Goal: Information Seeking & Learning: Learn about a topic

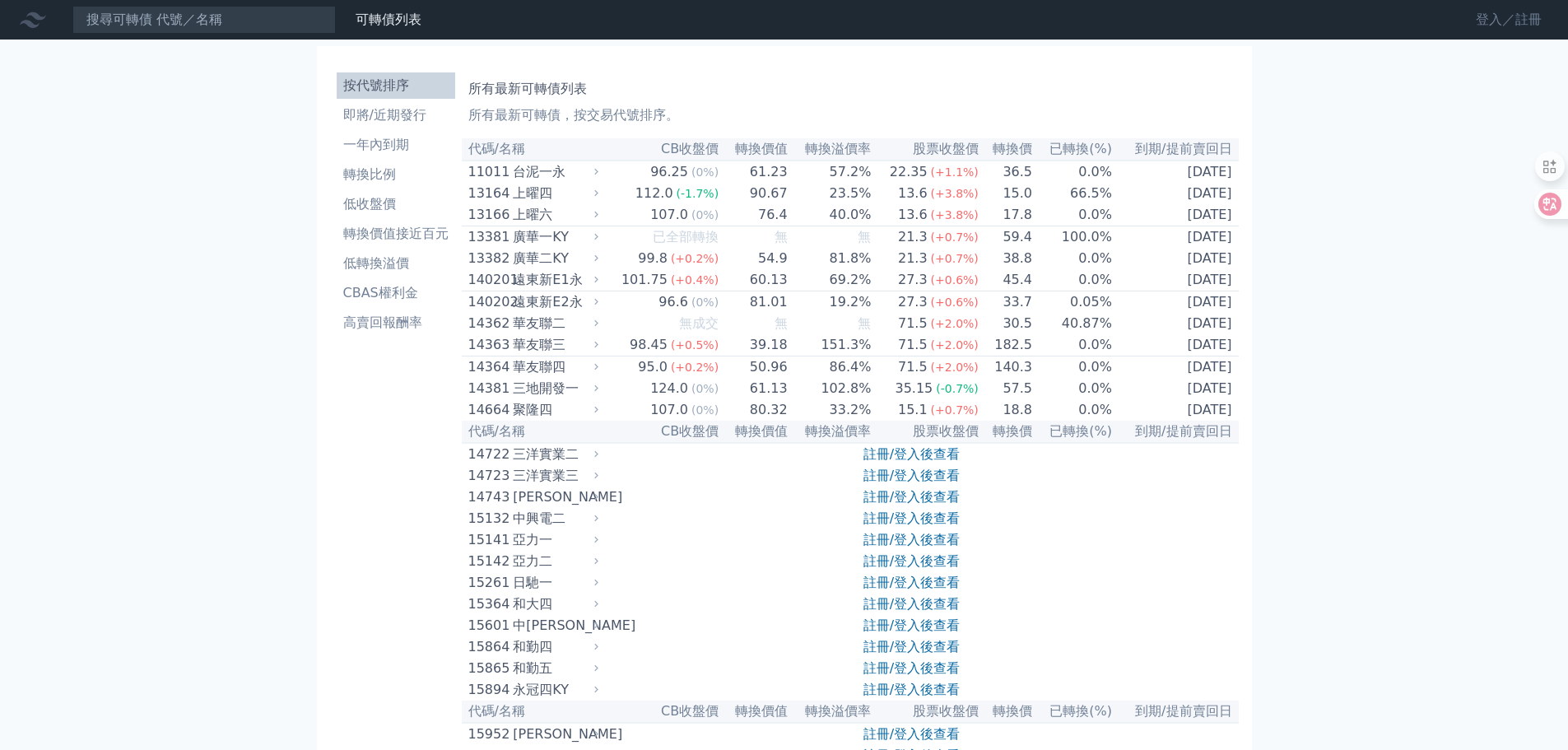
click at [1483, 26] on link "登入／註冊" at bounding box center [1508, 20] width 92 height 27
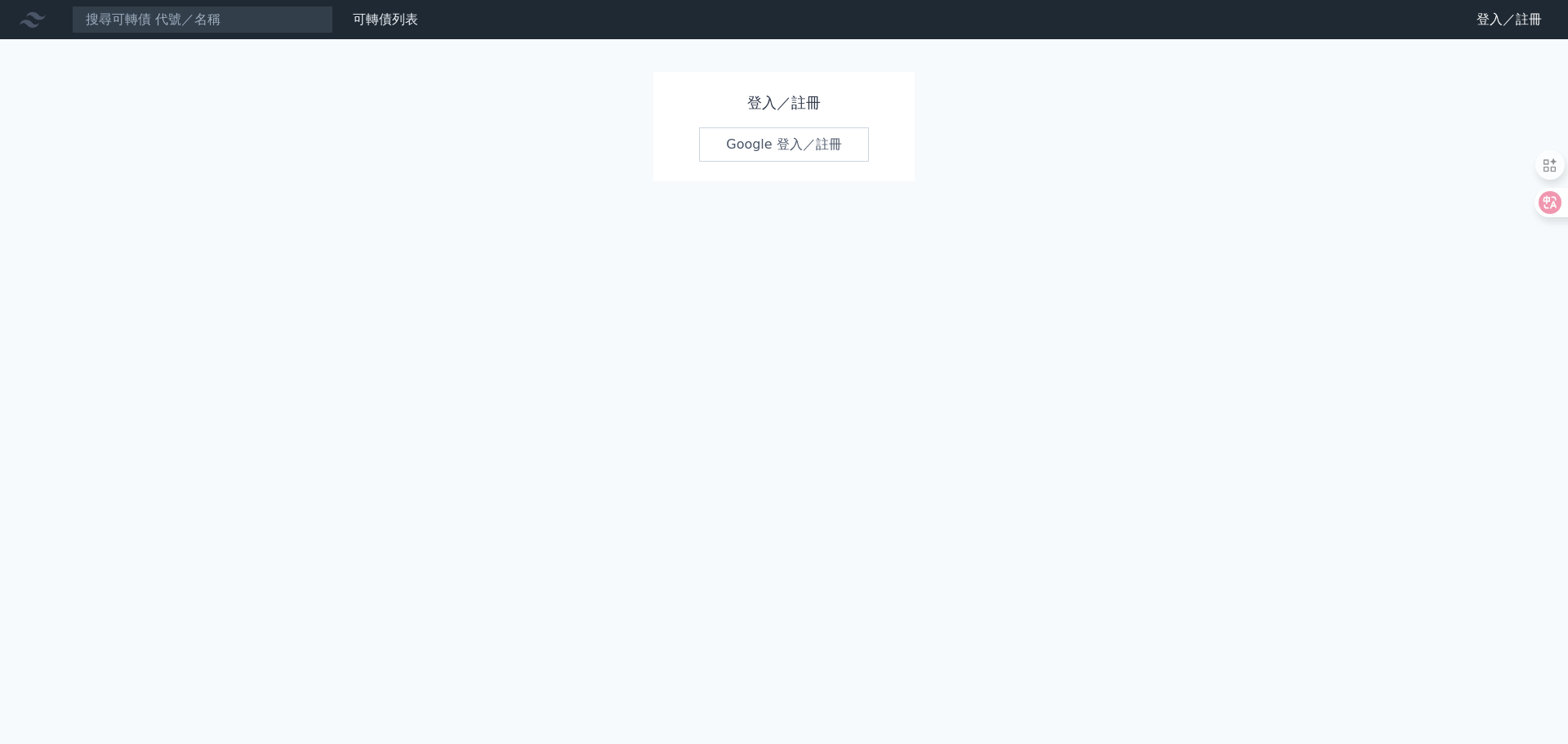
click at [790, 141] on link "Google 登入／註冊" at bounding box center [784, 145] width 170 height 34
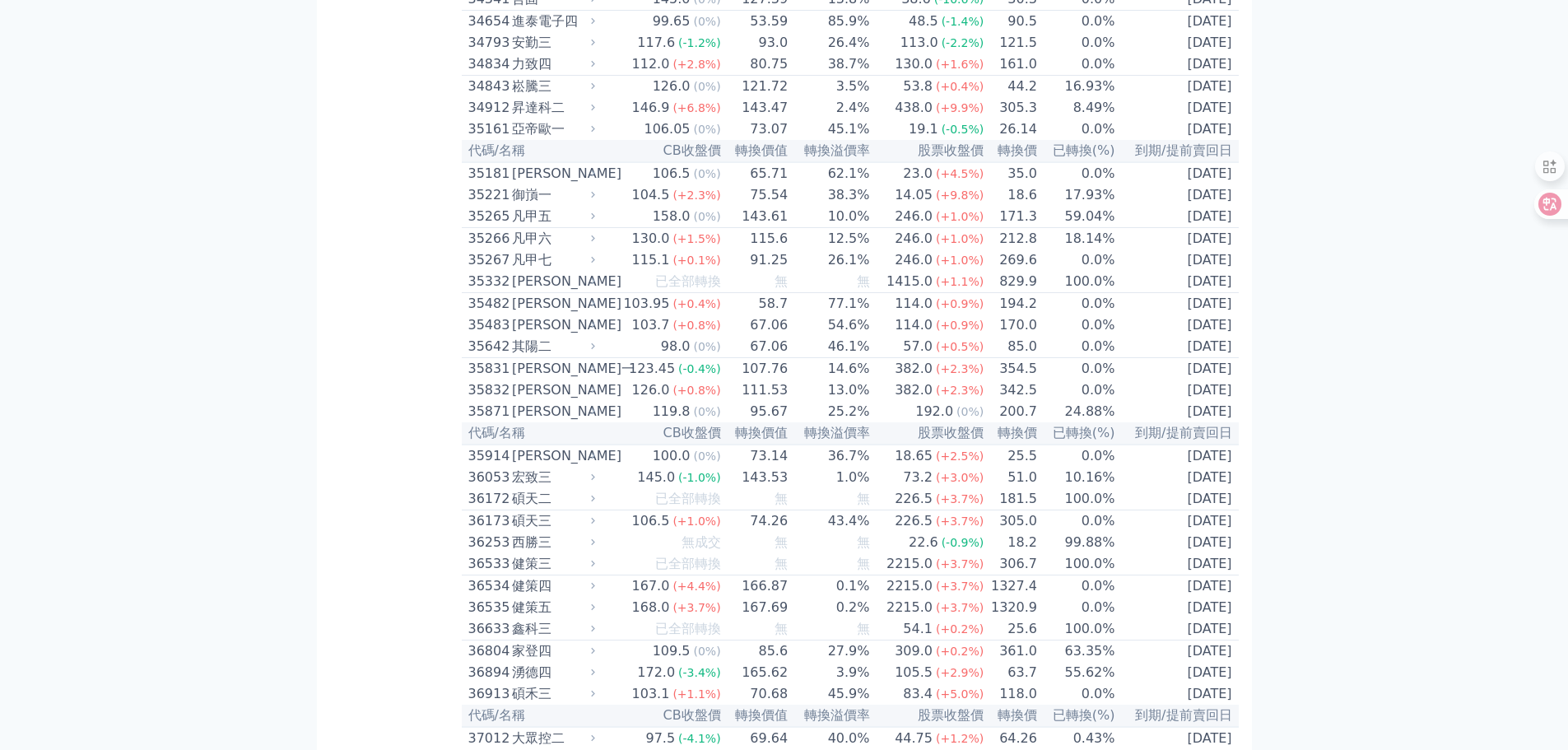
scroll to position [3703, 0]
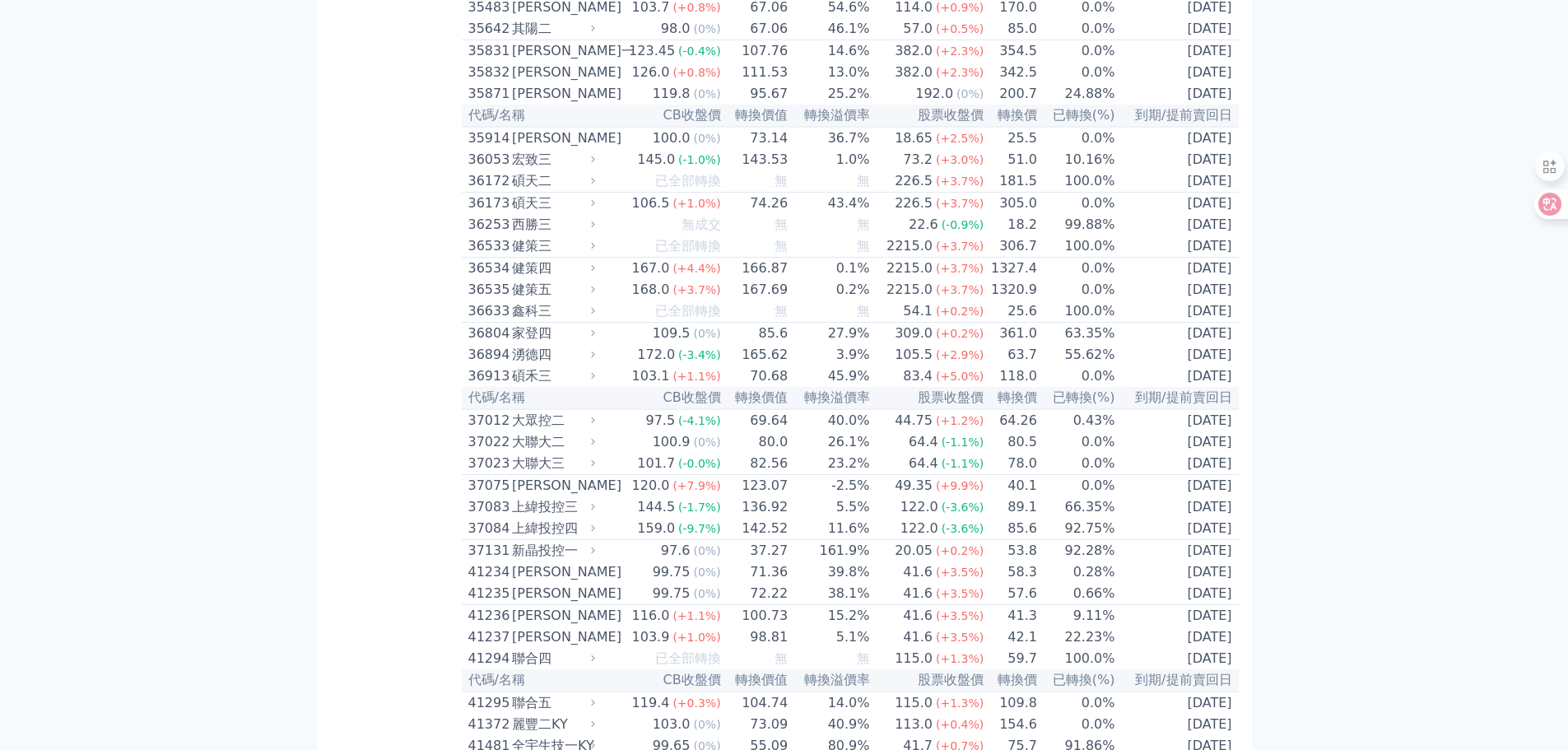
click at [495, 104] on div "35871" at bounding box center [488, 93] width 40 height 20
click at [488, 104] on div "35871" at bounding box center [488, 93] width 40 height 20
click at [477, 104] on div "35871" at bounding box center [488, 93] width 40 height 20
click at [484, 104] on div "35871" at bounding box center [488, 93] width 40 height 20
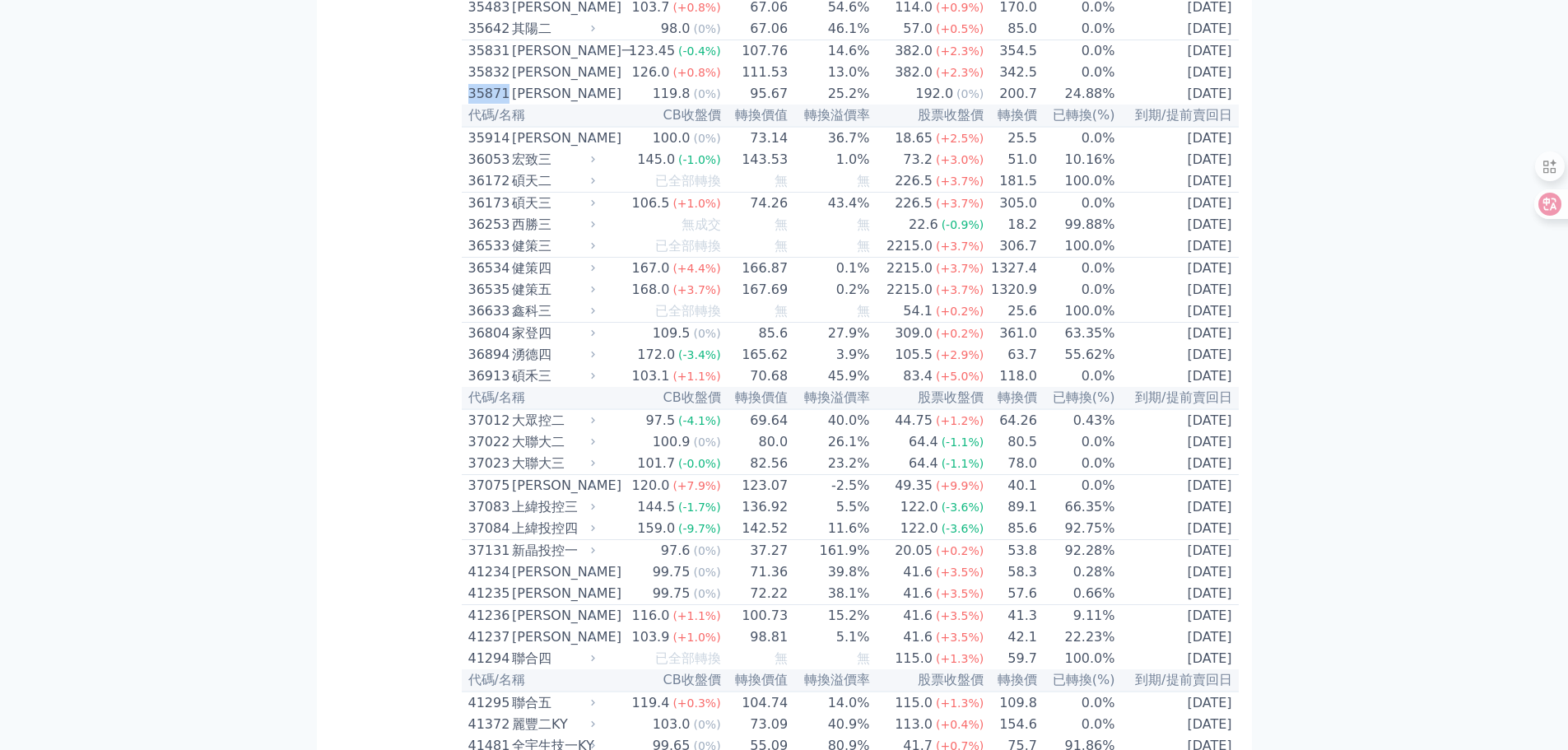
click at [484, 104] on div "35871" at bounding box center [488, 93] width 40 height 20
click at [723, 149] on td "73.14" at bounding box center [756, 138] width 67 height 22
click at [699, 100] on span "(0%)" at bounding box center [706, 93] width 27 height 13
click at [503, 104] on div "35871" at bounding box center [488, 93] width 40 height 20
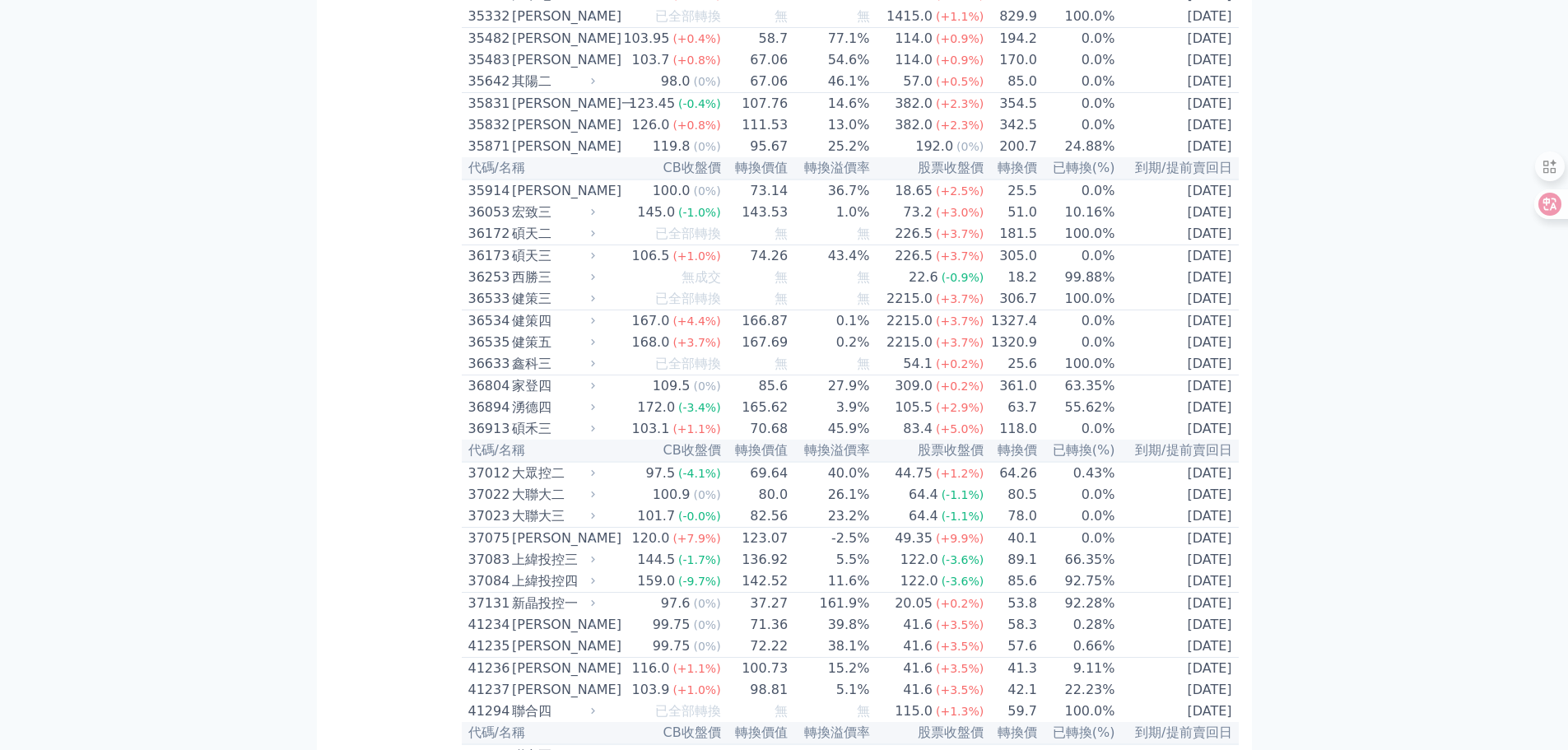
scroll to position [3621, 0]
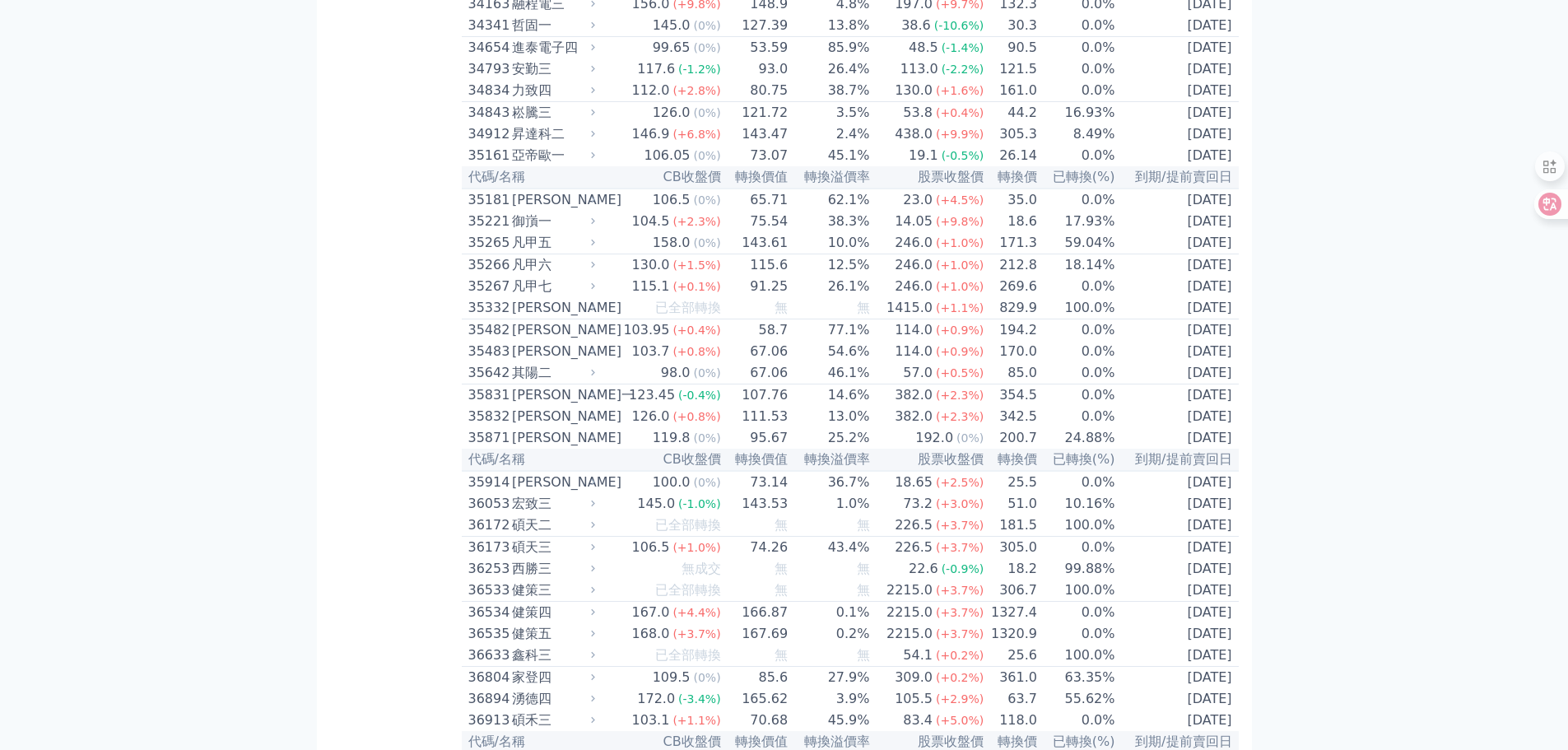
scroll to position [3539, 0]
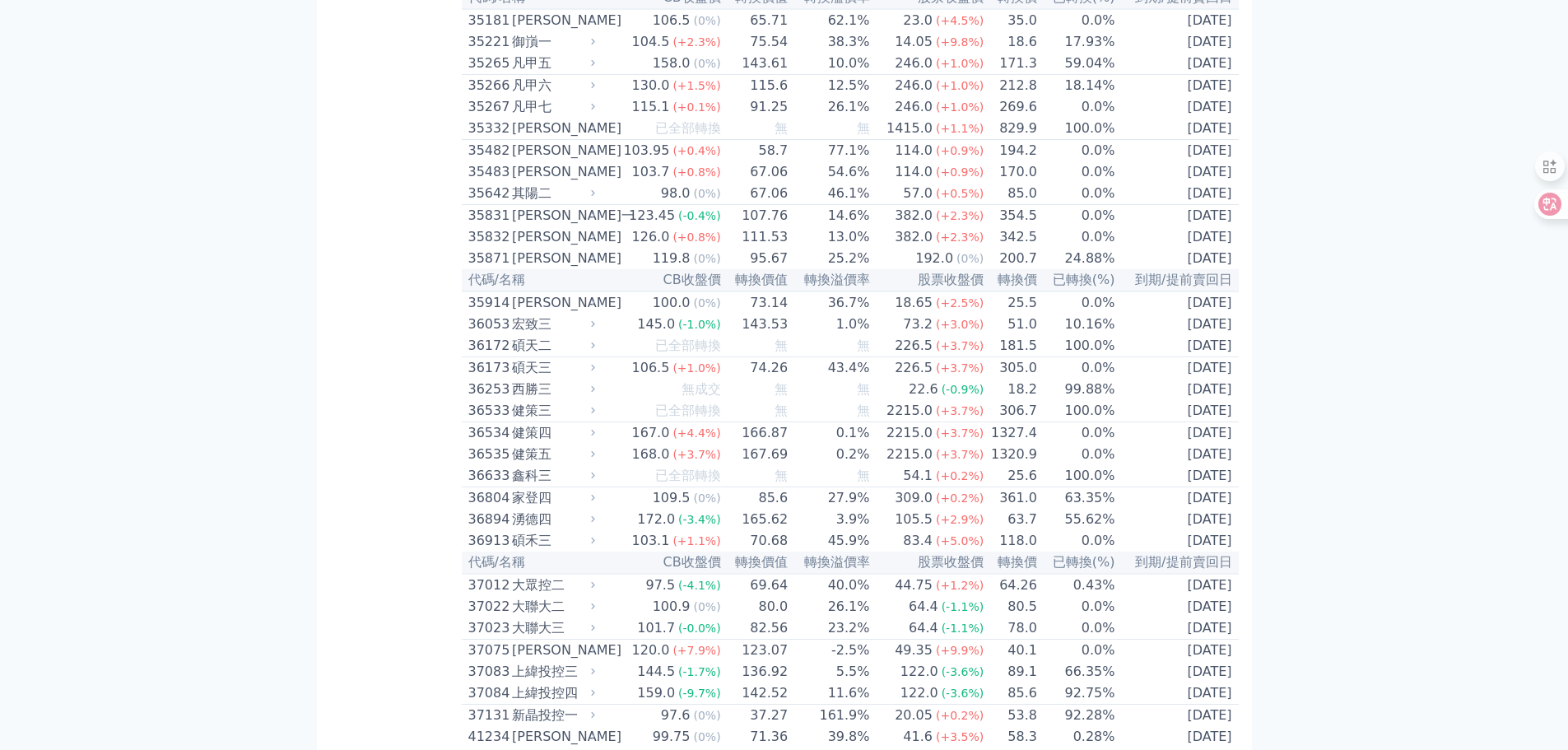
click at [493, 268] on div "35871" at bounding box center [488, 258] width 40 height 20
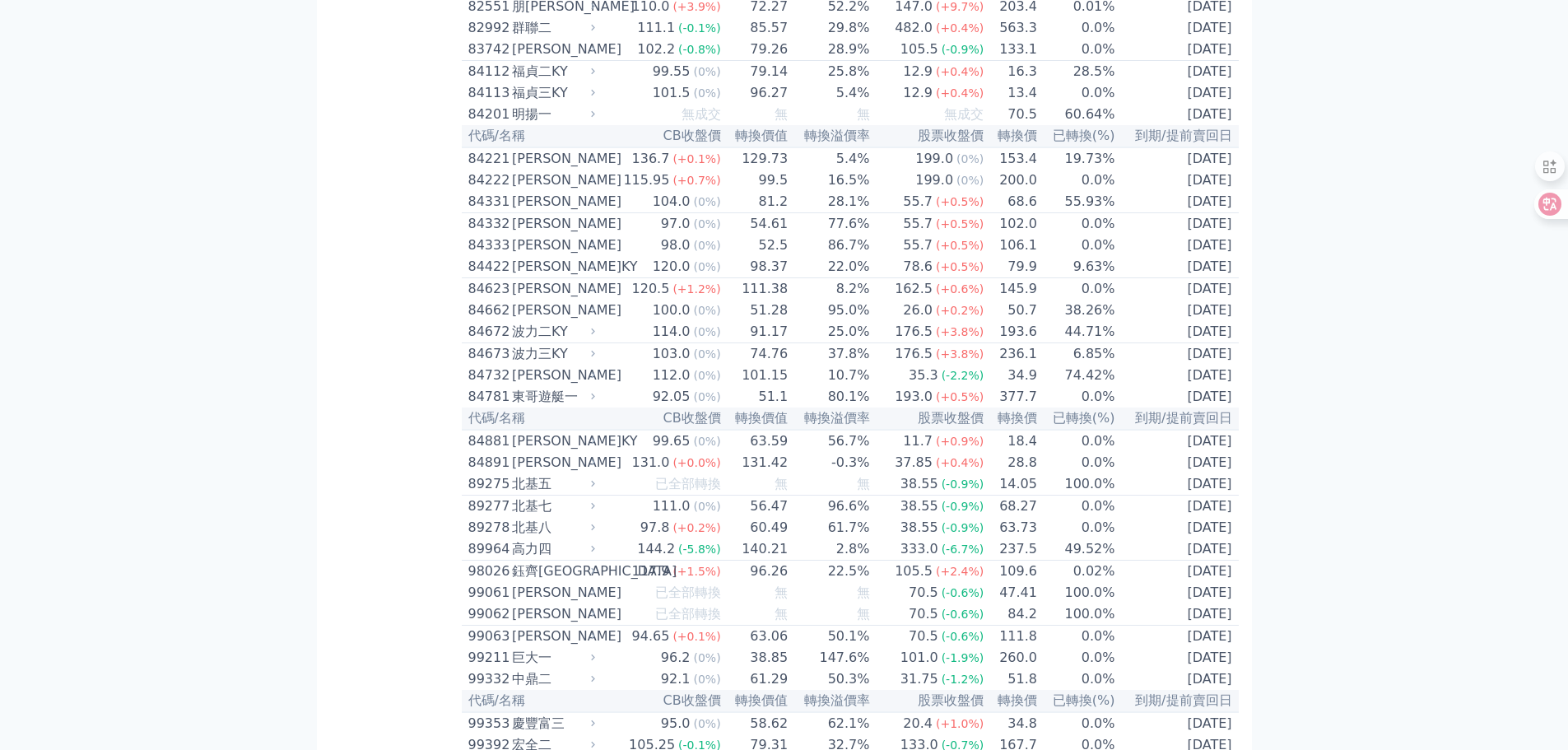
scroll to position [8750, 0]
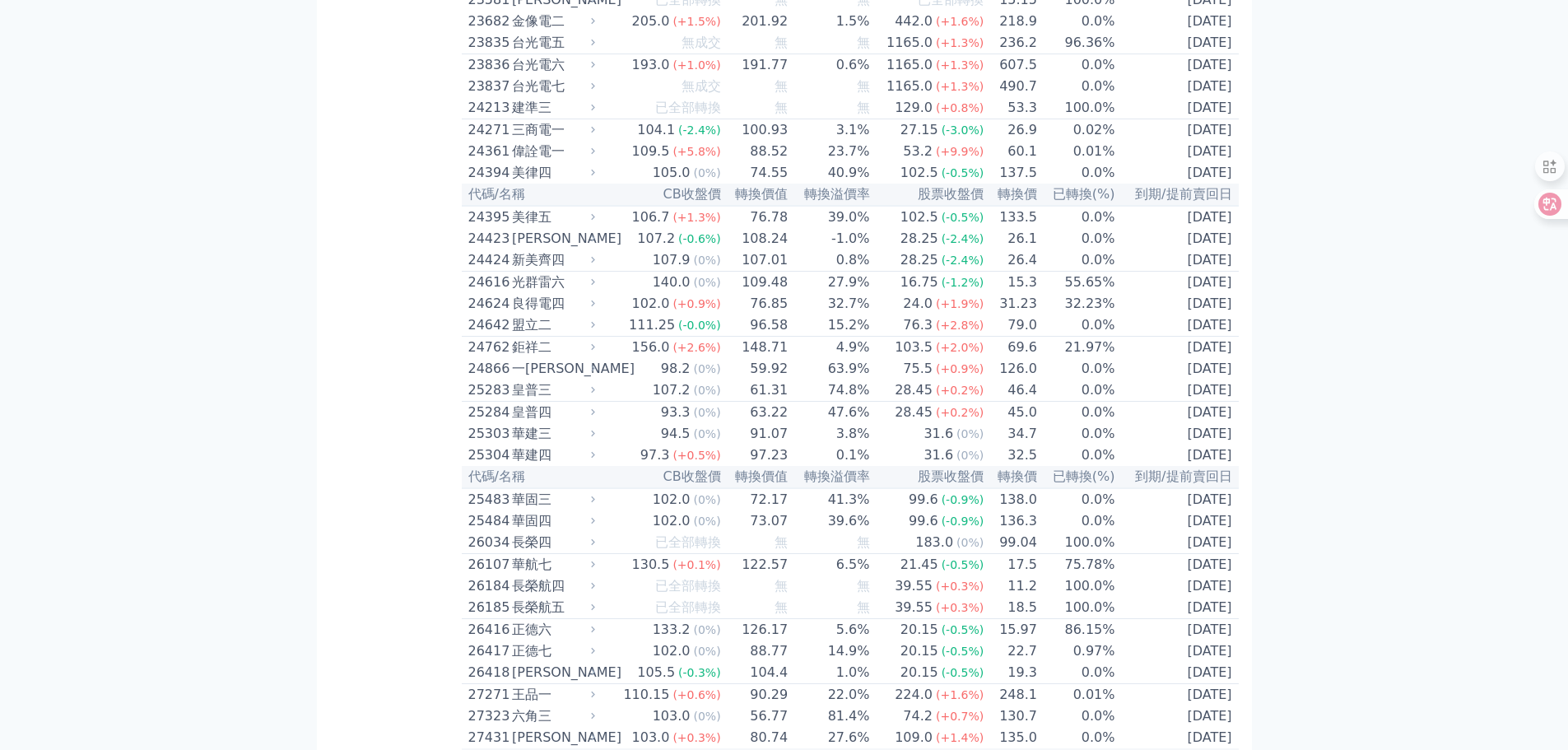
scroll to position [1354, 0]
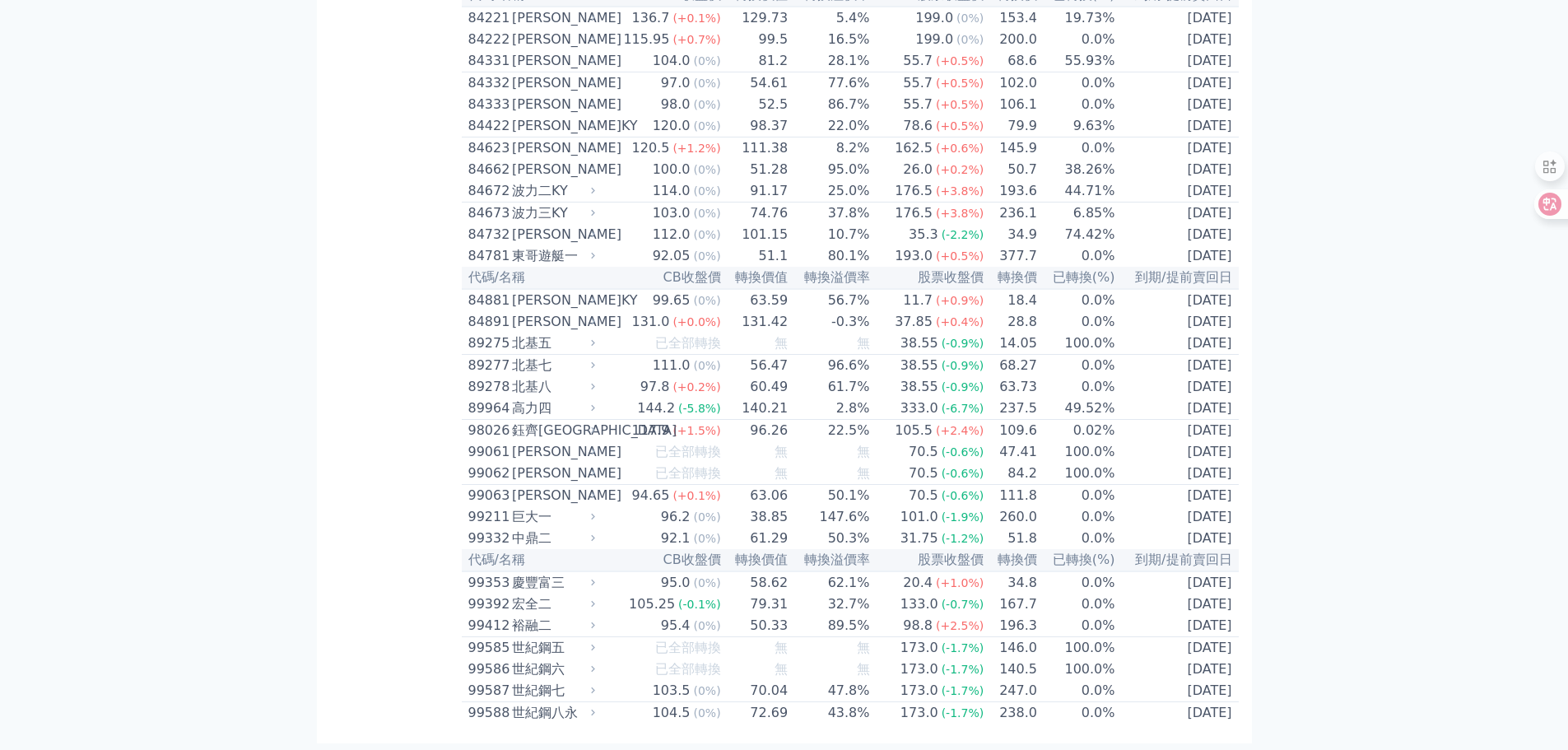
scroll to position [9084, 0]
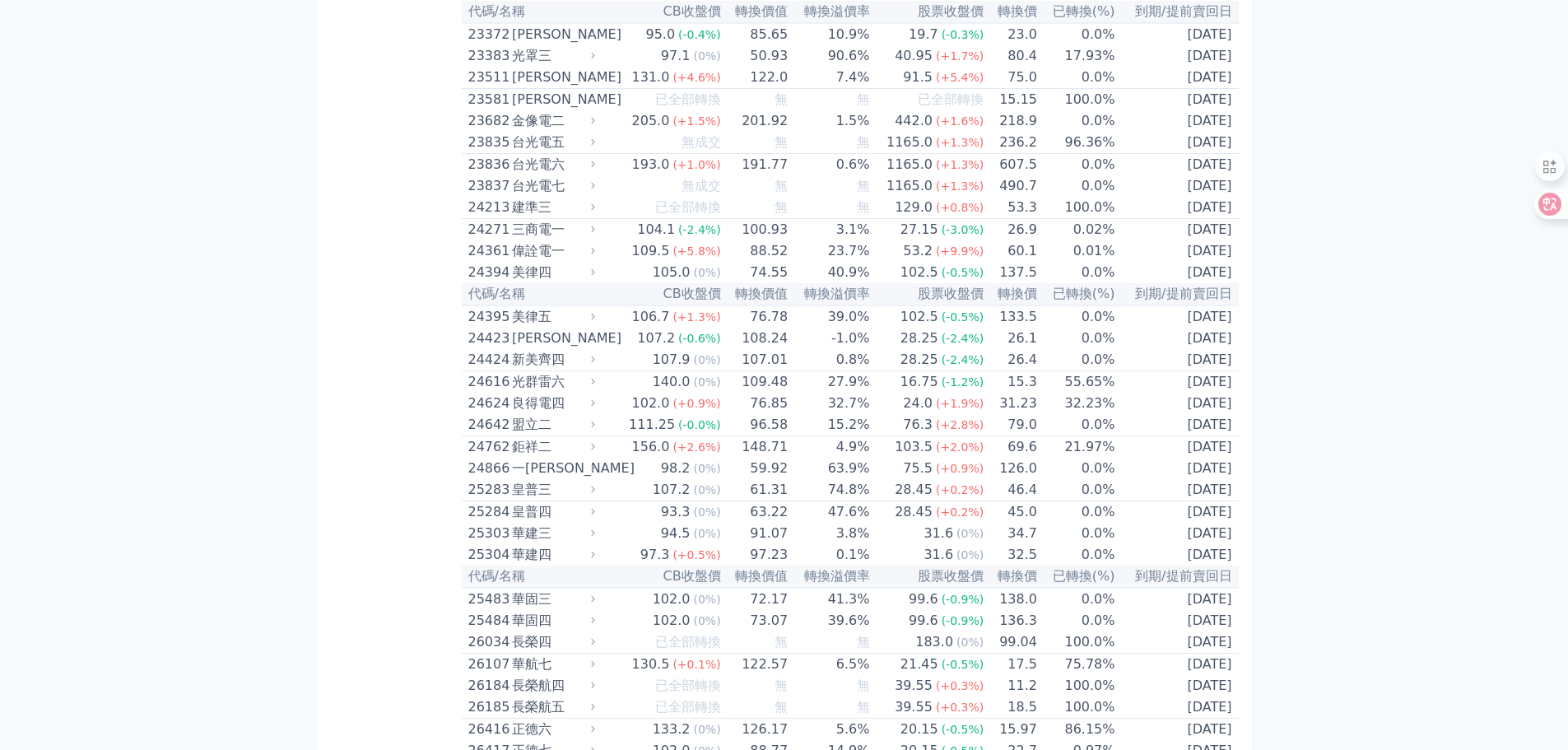
scroll to position [1264, 0]
click at [484, 89] on div "23511" at bounding box center [488, 79] width 40 height 20
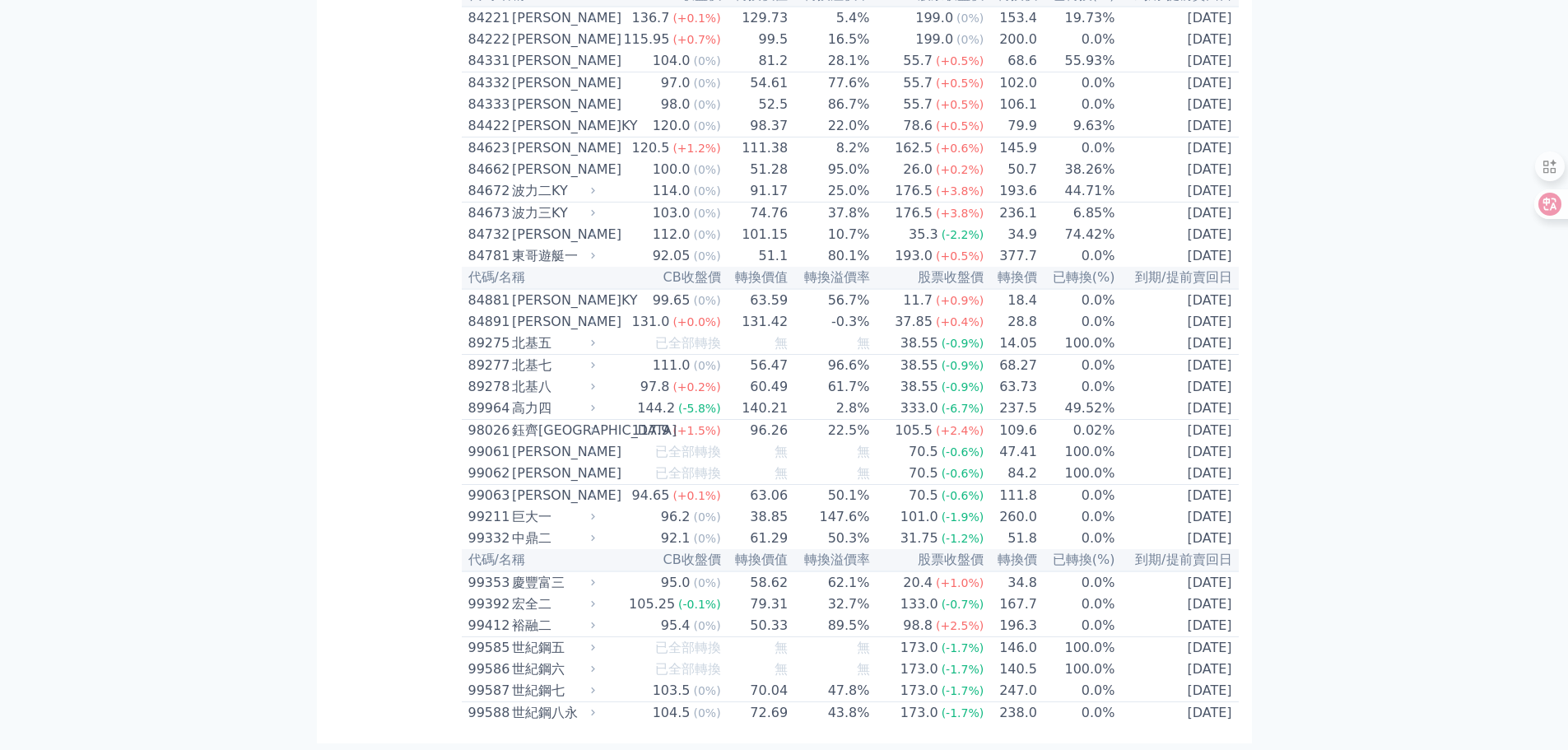
scroll to position [9358, 0]
click at [484, 136] on div "84422" at bounding box center [488, 125] width 40 height 20
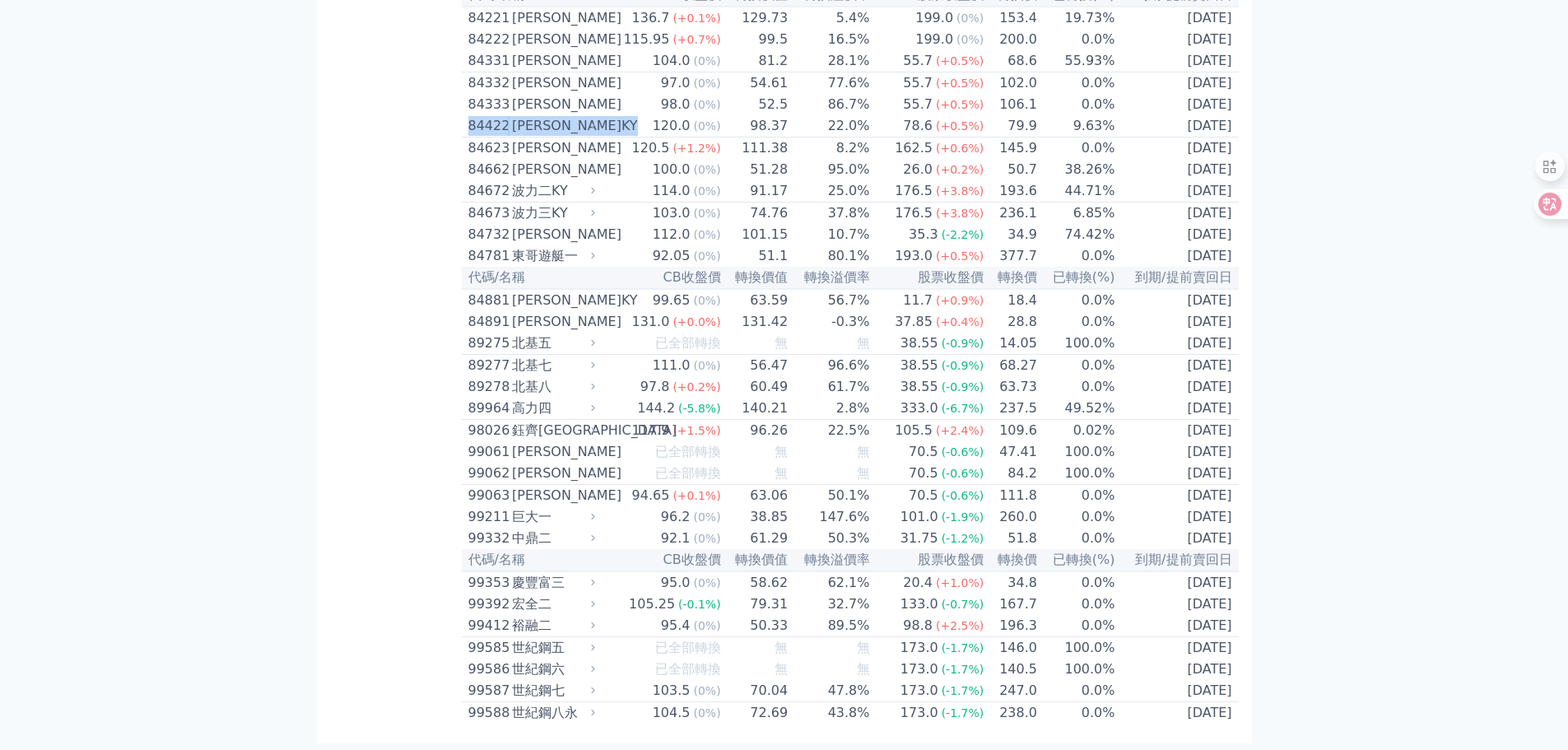
click at [484, 136] on div "84422" at bounding box center [488, 125] width 40 height 20
click at [806, 115] on td "86.7%" at bounding box center [829, 104] width 81 height 22
drag, startPoint x: 781, startPoint y: 342, endPoint x: 744, endPoint y: 342, distance: 37.0
click at [781, 137] on td "98.37" at bounding box center [756, 126] width 67 height 22
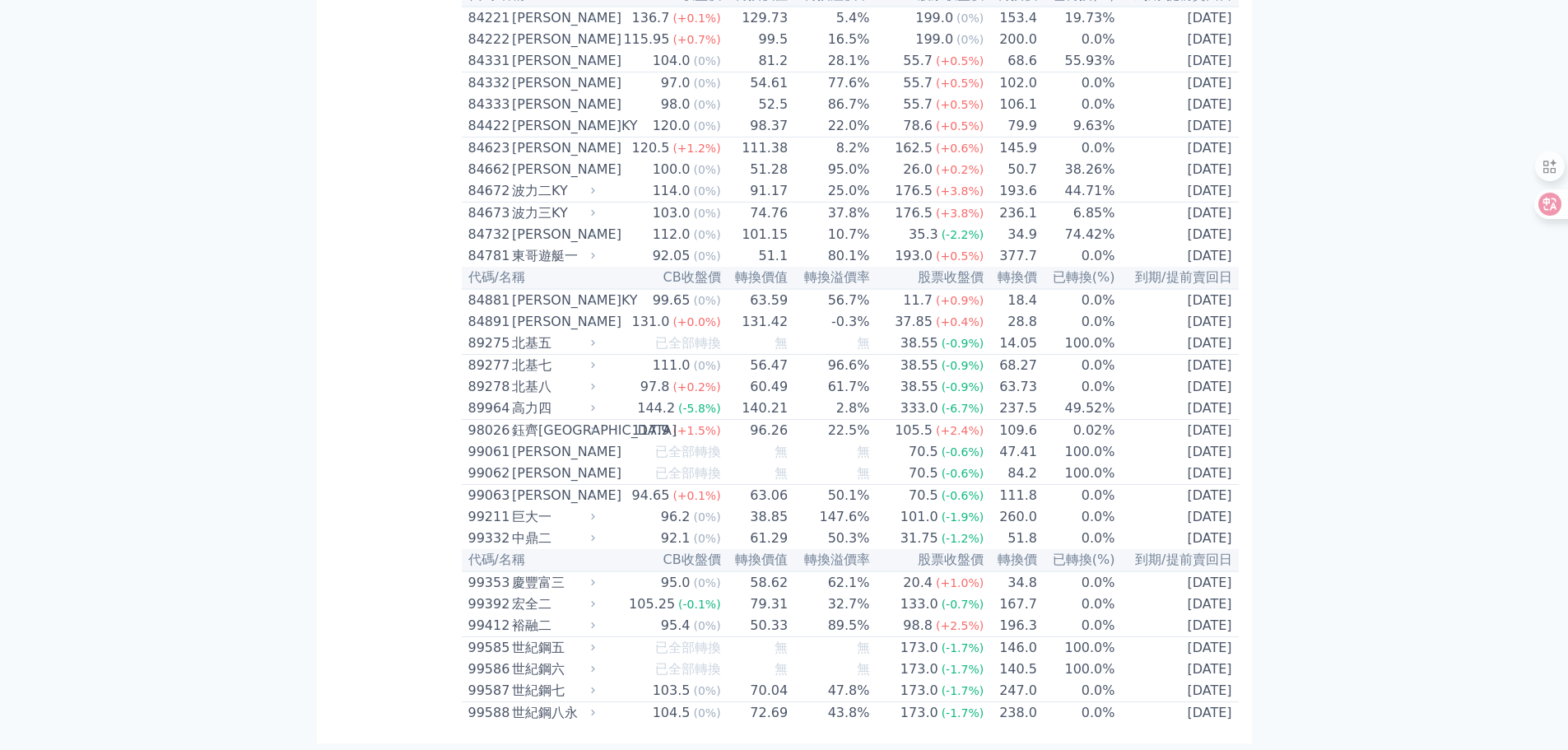
click at [696, 132] on span "(0%)" at bounding box center [706, 125] width 27 height 13
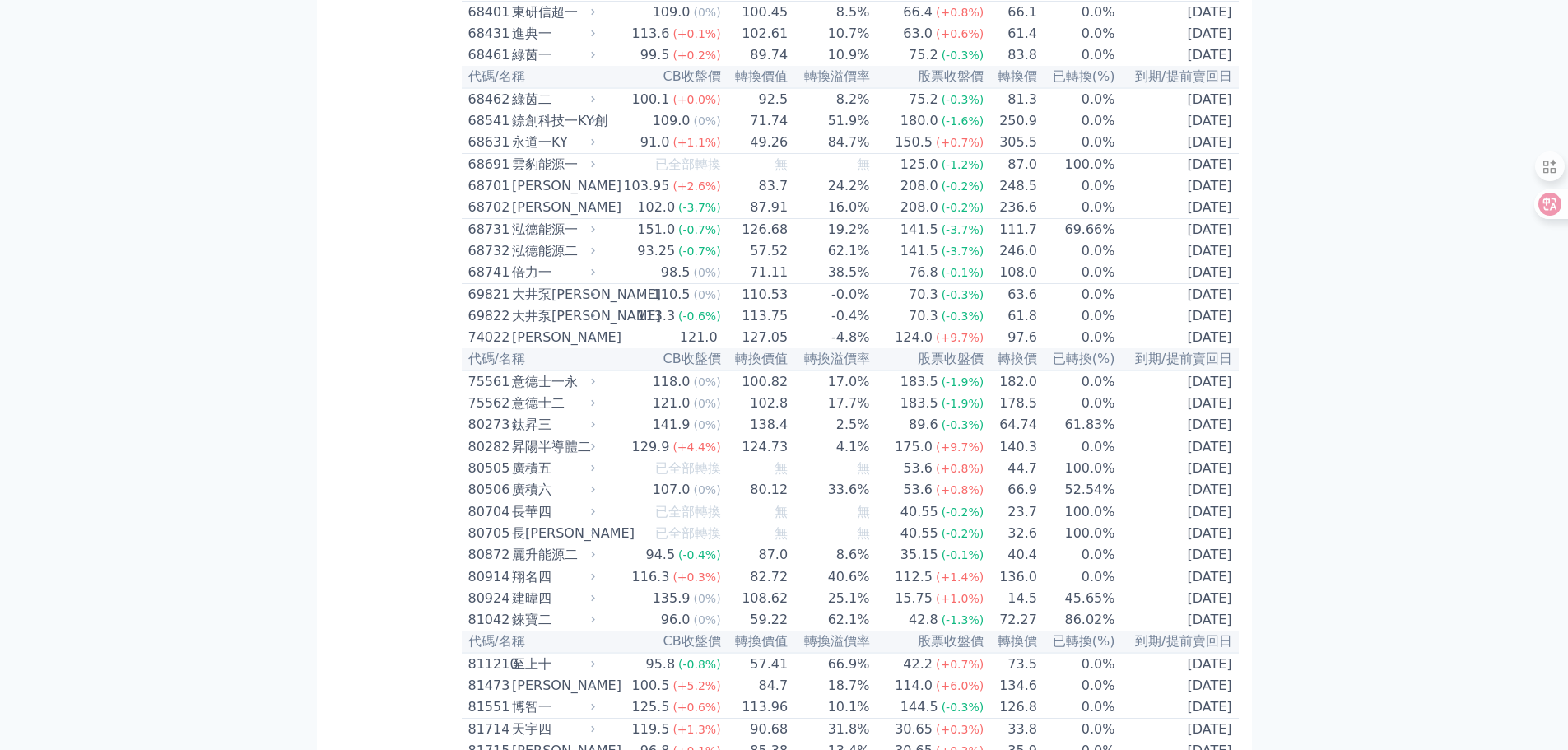
scroll to position [8923, 0]
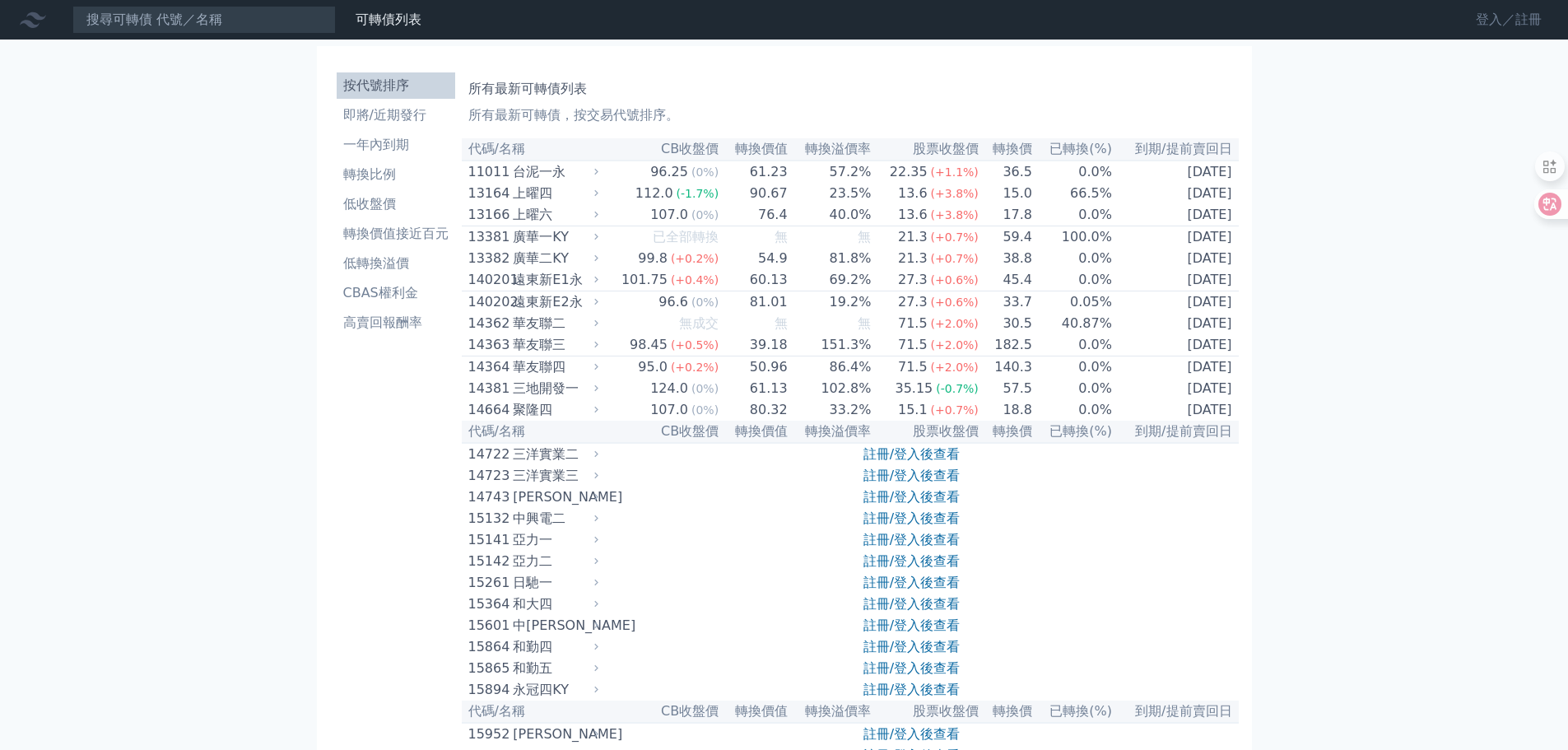
click at [1492, 17] on link "登入／註冊" at bounding box center [1508, 20] width 92 height 27
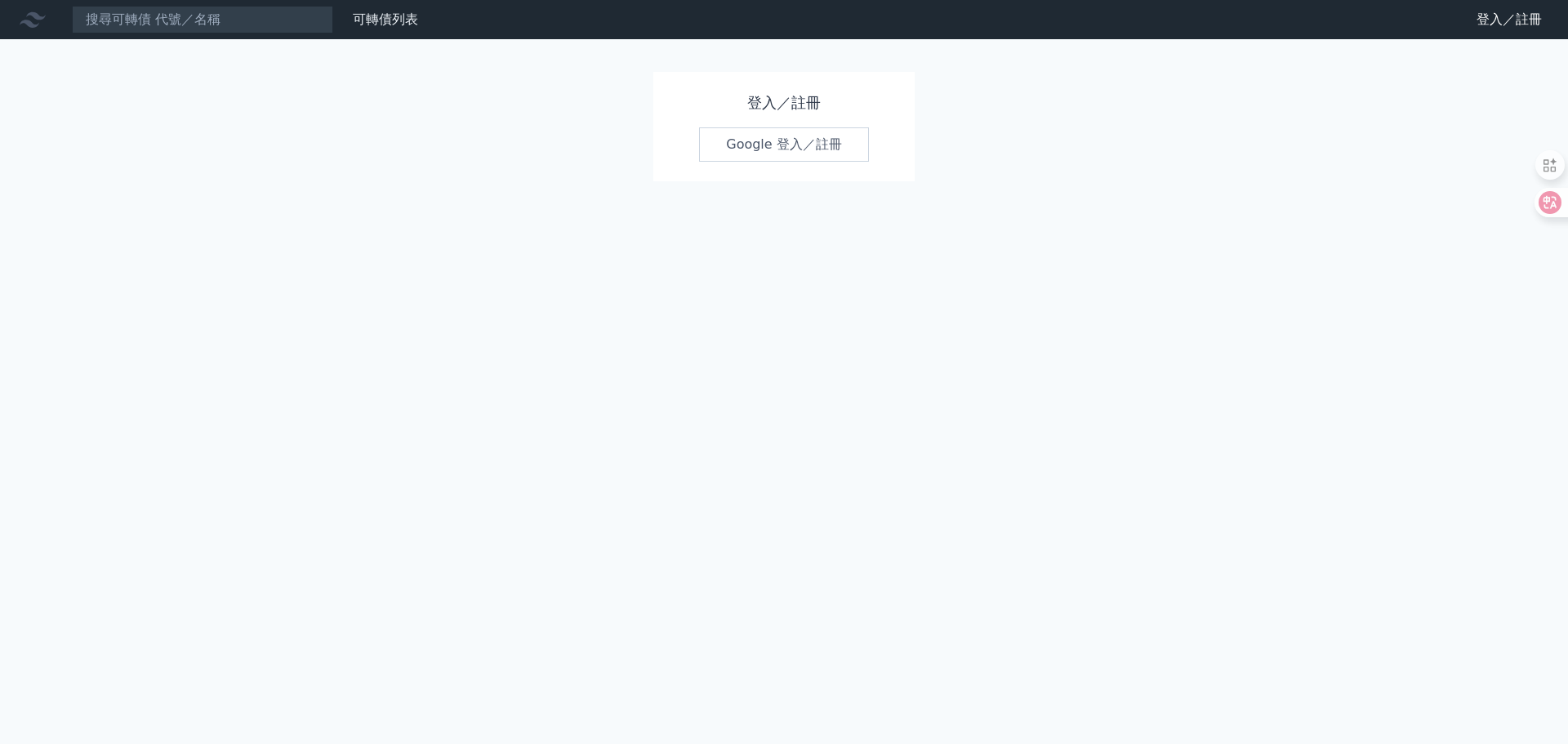
click at [787, 144] on link "Google 登入／註冊" at bounding box center [784, 145] width 170 height 34
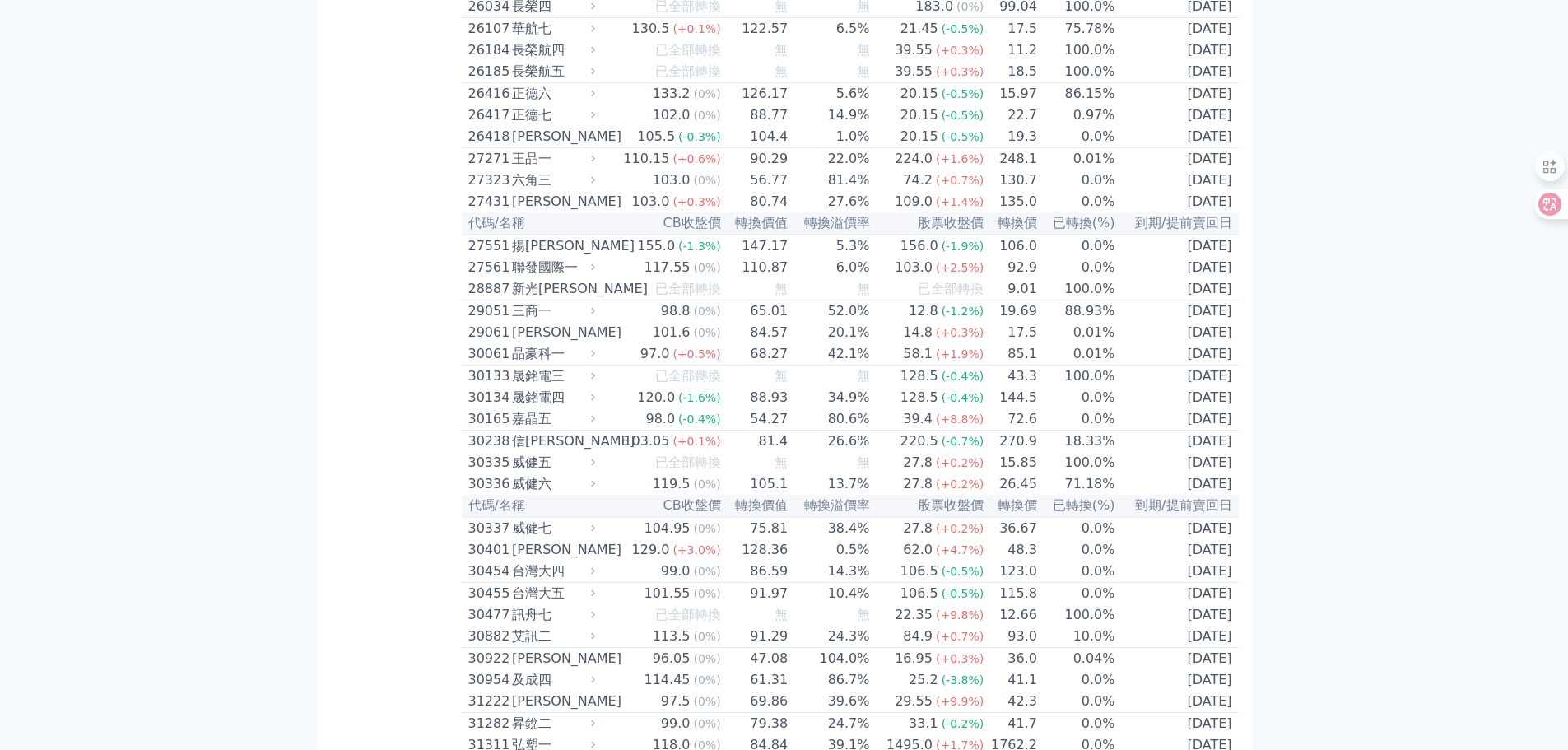
scroll to position [1975, 0]
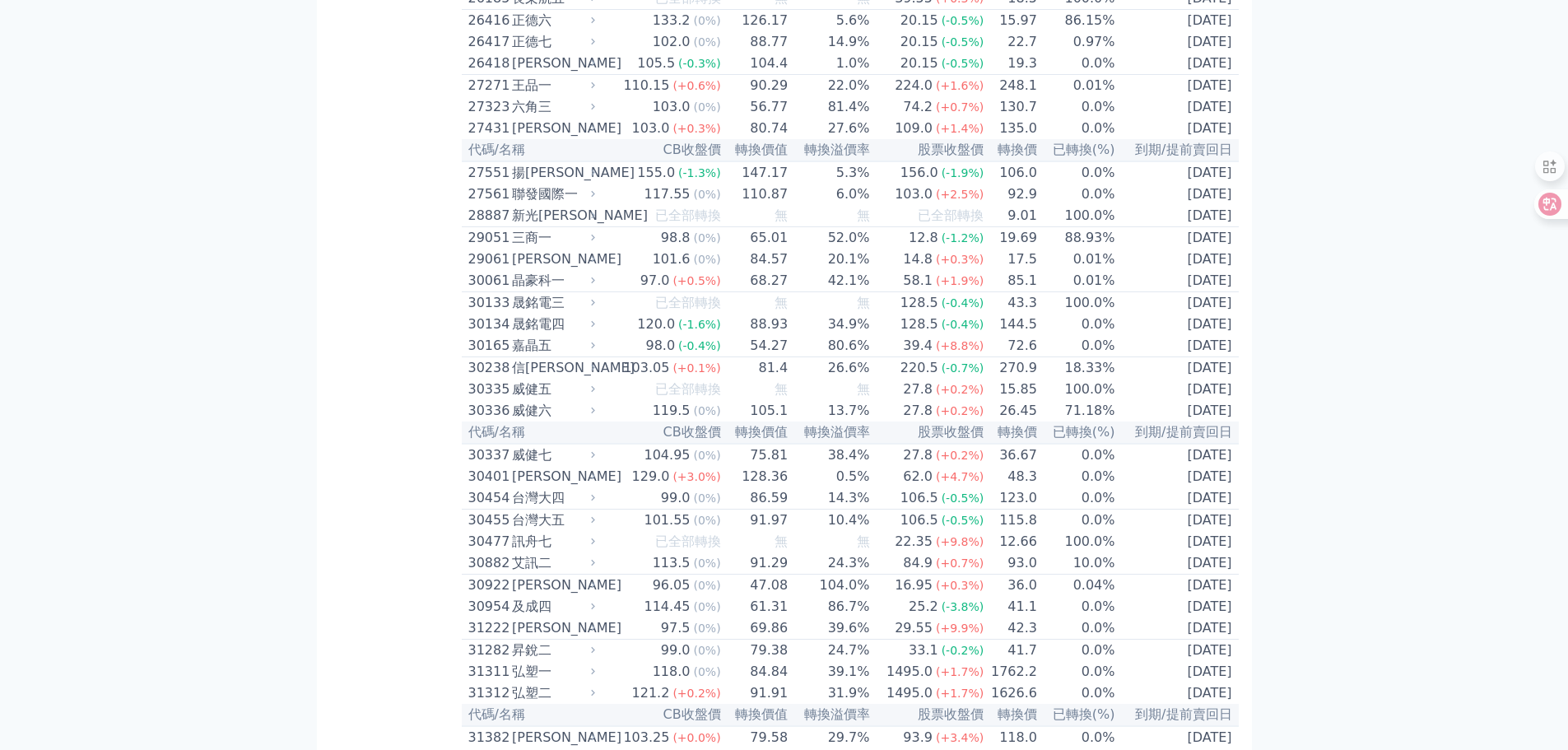
click at [476, 334] on div "30134" at bounding box center [488, 324] width 40 height 20
click at [539, 334] on div "晟銘電四" at bounding box center [552, 324] width 79 height 20
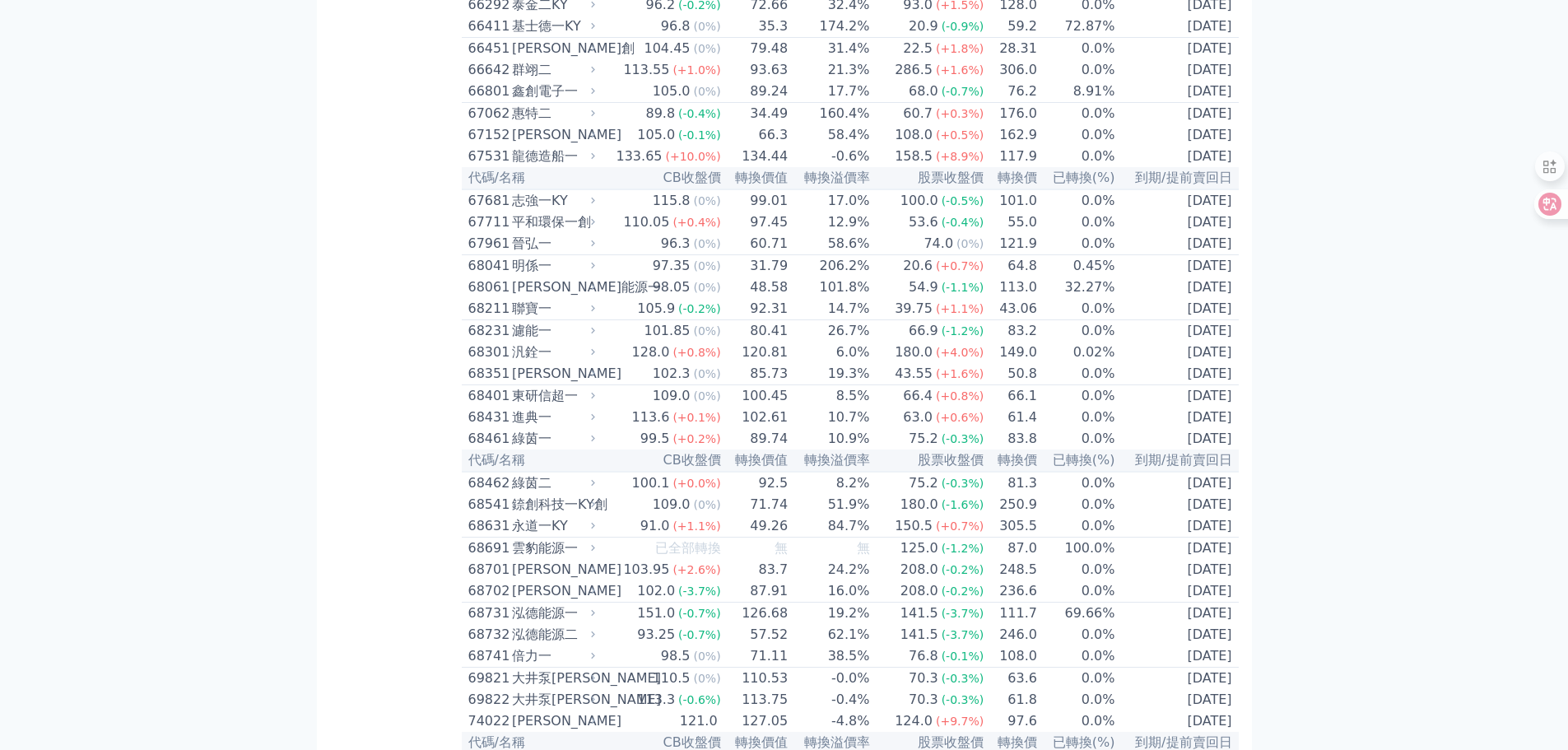
scroll to position [7756, 0]
